Goal: Task Accomplishment & Management: Manage account settings

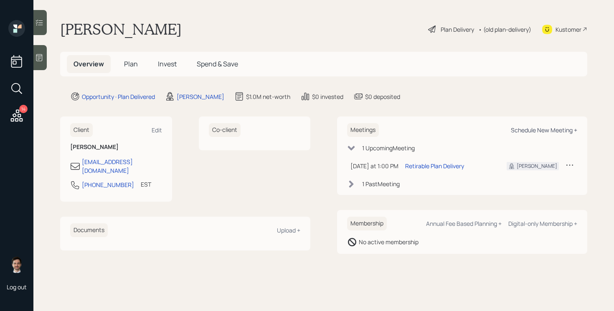
click at [535, 129] on div "Schedule New Meeting +" at bounding box center [544, 130] width 66 height 8
select select "ef6b64e1-8f62-4a74-b865-a7df4b35b836"
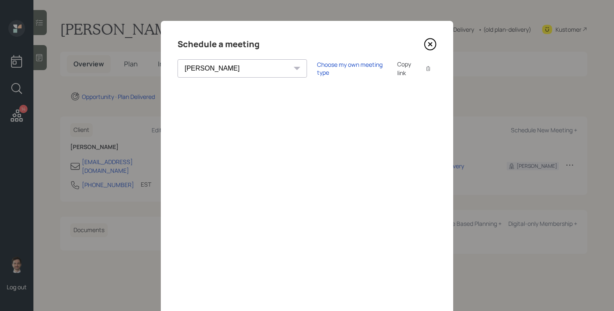
click at [429, 52] on div "Schedule a meeting Theresa Spinello Matthew Burke Aleksandra Szegda Eitan Bar-D…" at bounding box center [307, 188] width 293 height 334
click at [429, 46] on icon at bounding box center [430, 44] width 3 height 3
